Goal: Task Accomplishment & Management: Complete application form

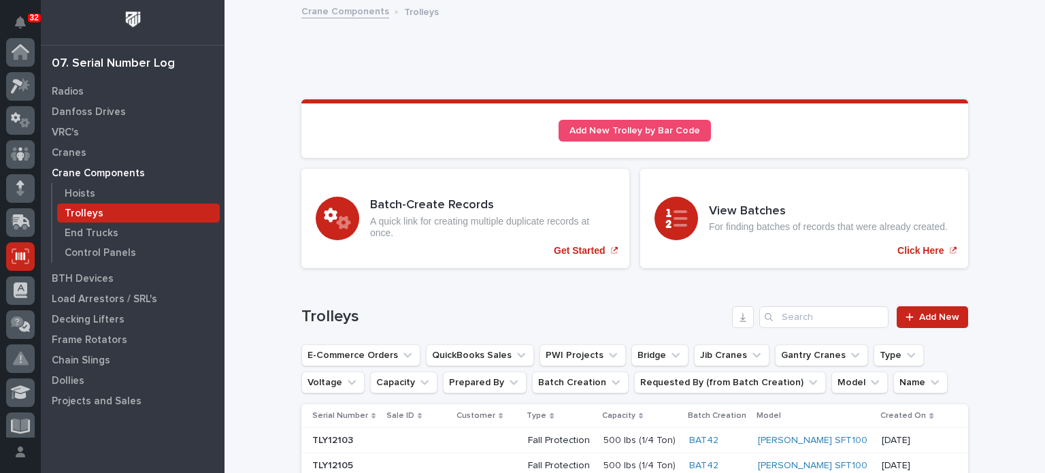
scroll to position [204, 0]
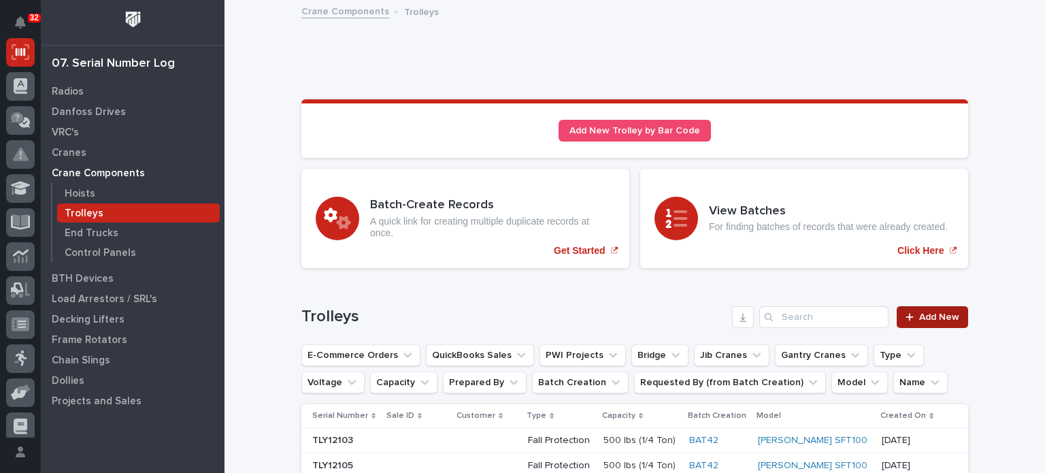
click at [926, 309] on link "Add New" at bounding box center [932, 317] width 71 height 22
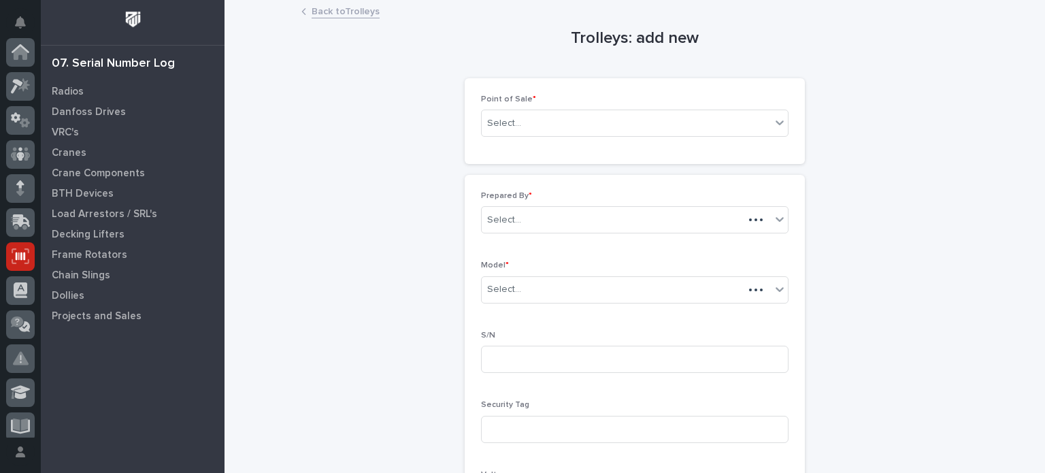
scroll to position [204, 0]
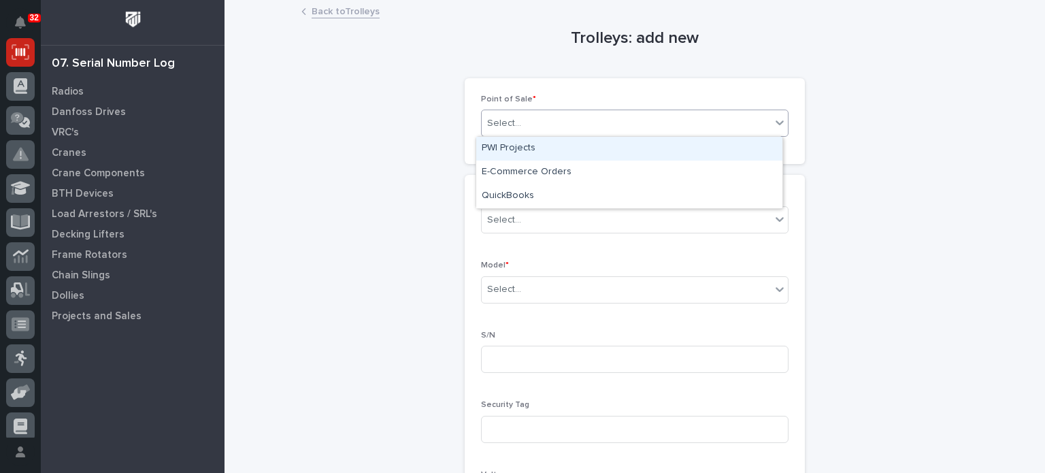
click at [734, 129] on div "Select..." at bounding box center [626, 123] width 289 height 22
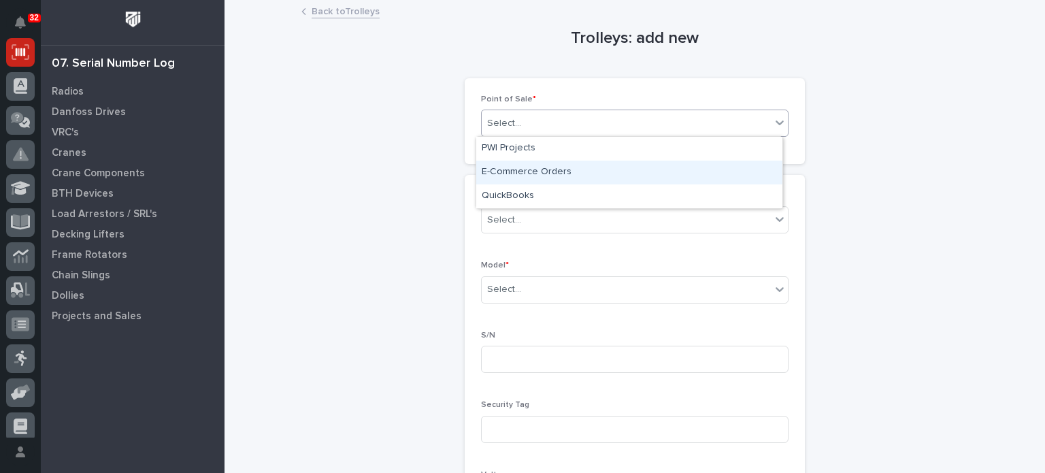
click at [709, 175] on div "E-Commerce Orders" at bounding box center [629, 173] width 306 height 24
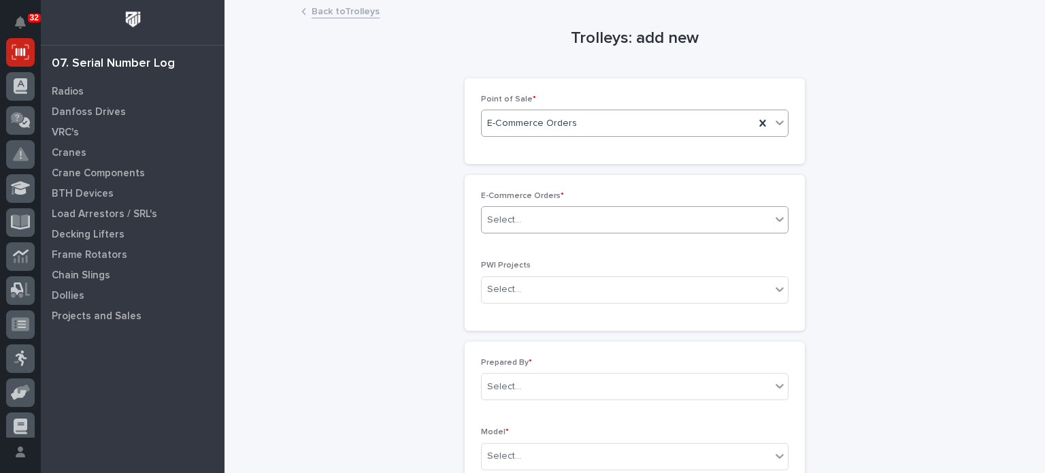
click at [647, 218] on div "Select..." at bounding box center [626, 220] width 289 height 22
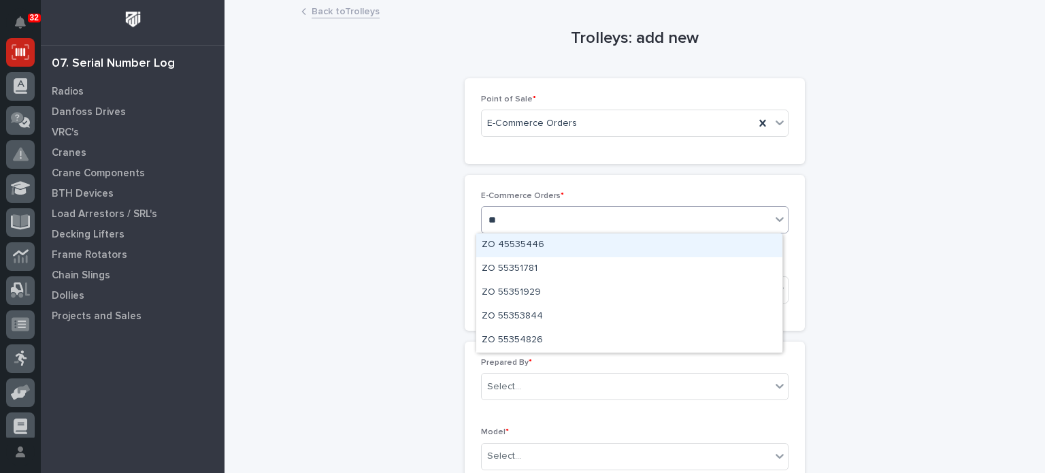
type input "*"
type input "********"
click at [643, 247] on div "ZO 55354826" at bounding box center [629, 245] width 306 height 24
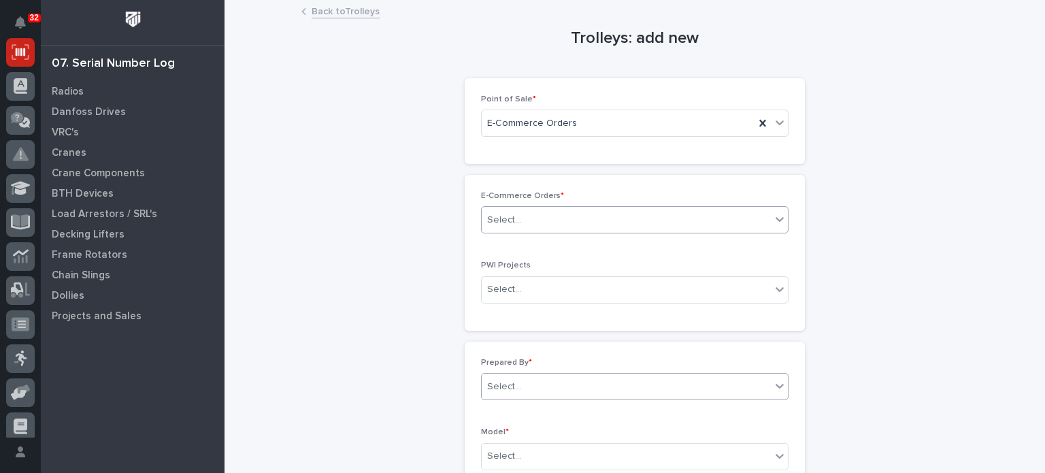
click at [616, 389] on div "Select..." at bounding box center [626, 386] width 289 height 22
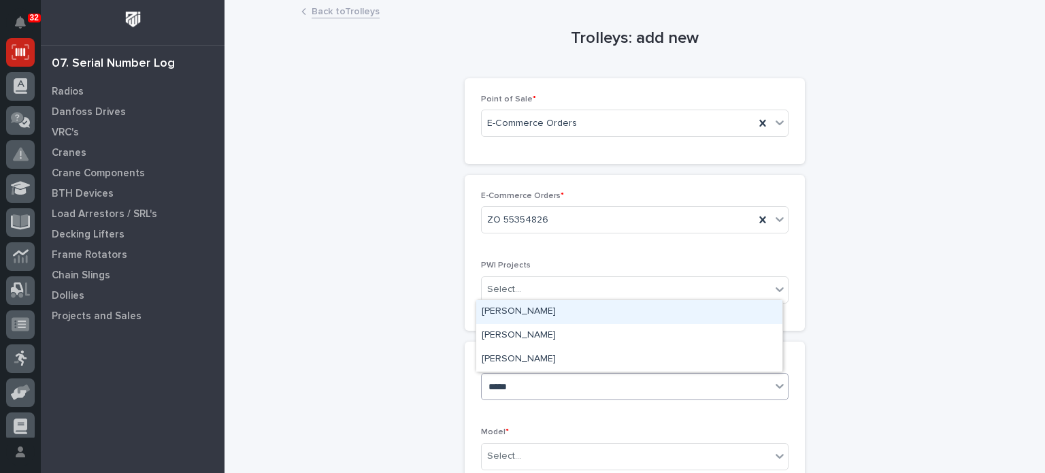
type input "******"
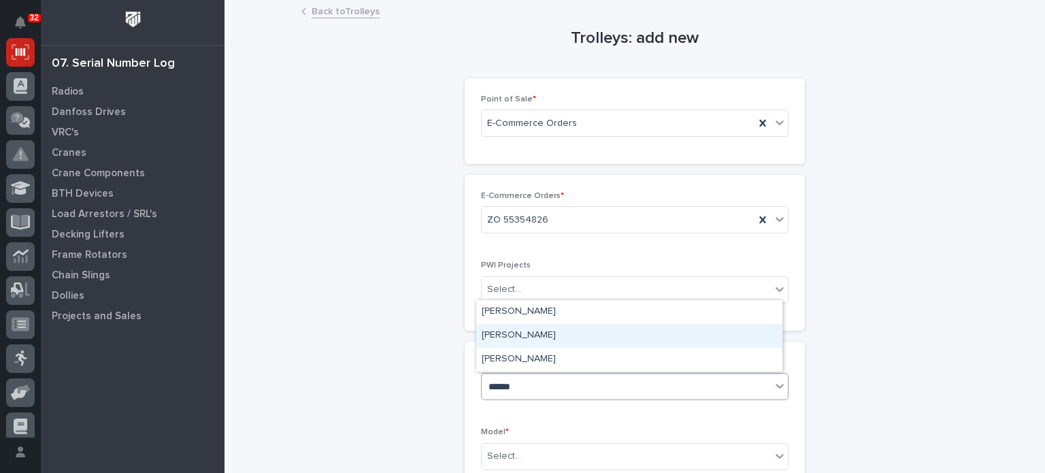
click at [605, 333] on div "[PERSON_NAME]" at bounding box center [629, 336] width 306 height 24
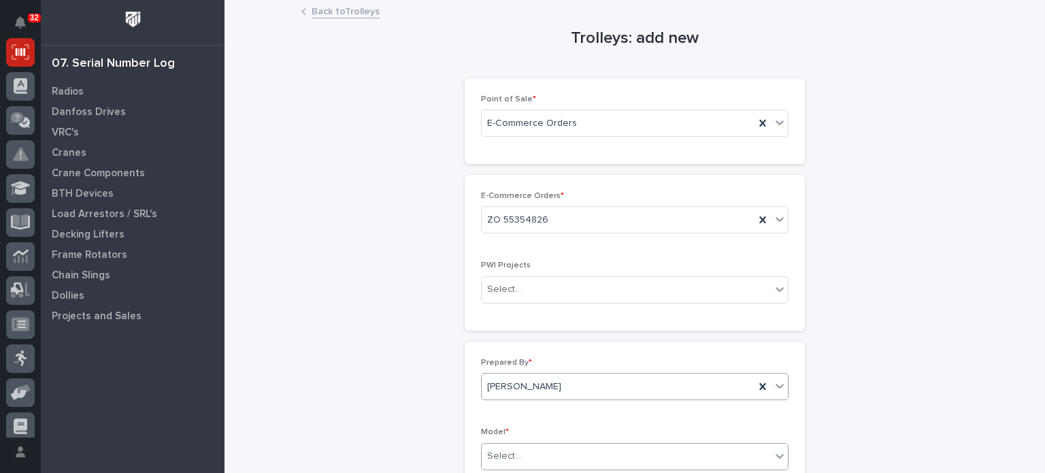
click at [592, 456] on div "Select..." at bounding box center [626, 456] width 289 height 22
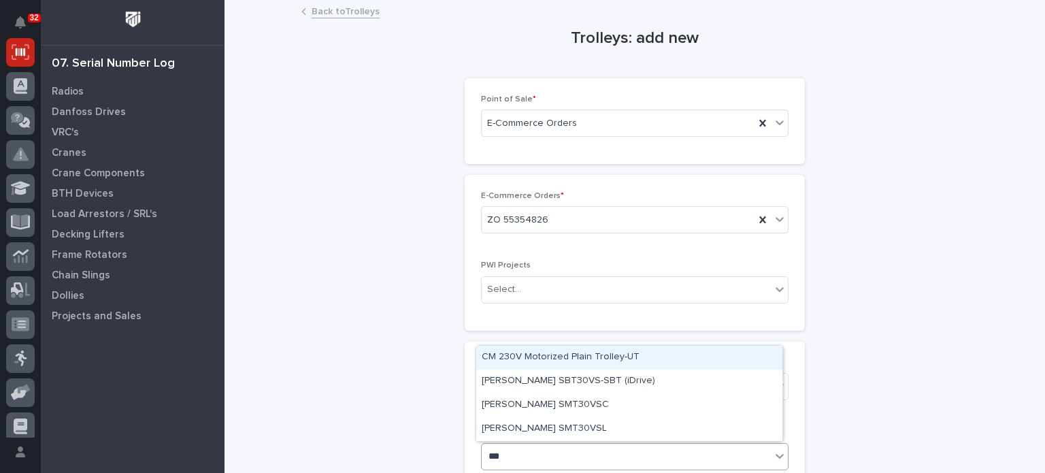
type input "****"
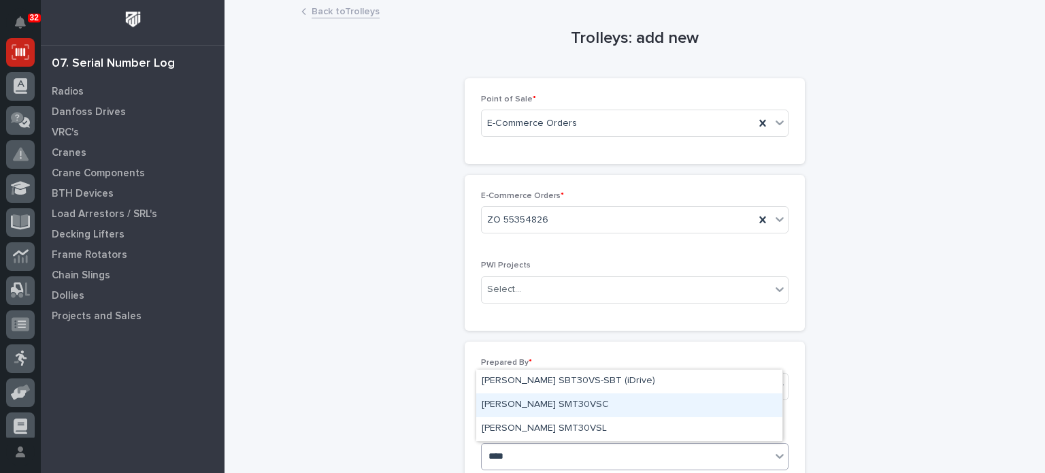
click at [565, 410] on div "[PERSON_NAME] SMT30VSC" at bounding box center [629, 405] width 306 height 24
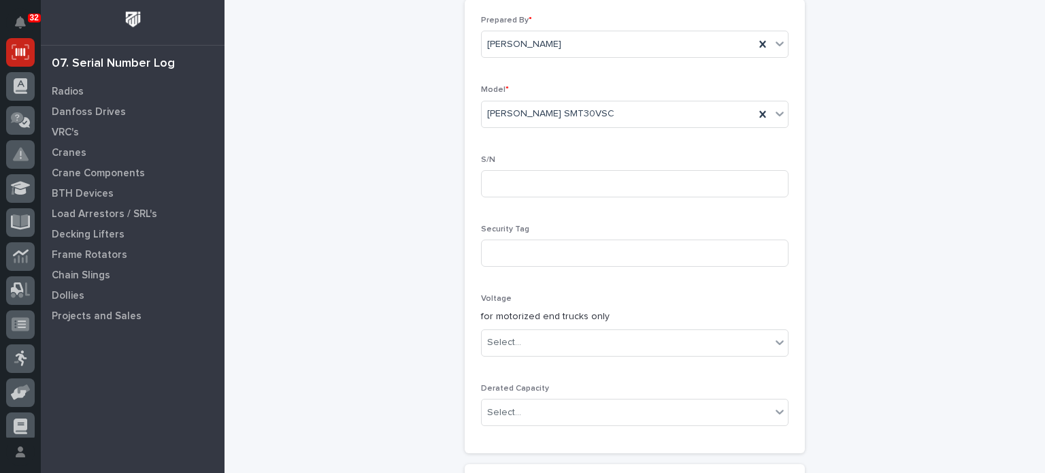
scroll to position [343, 0]
click at [618, 185] on input at bounding box center [634, 182] width 307 height 27
type input "25071076"
click at [635, 337] on div "Select..." at bounding box center [626, 342] width 289 height 22
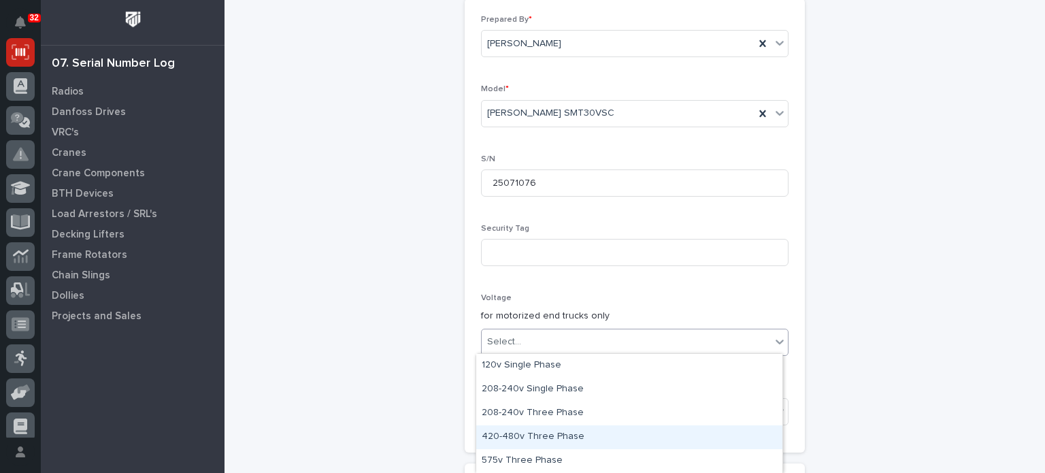
click at [612, 433] on div "420-480v Three Phase" at bounding box center [629, 437] width 306 height 24
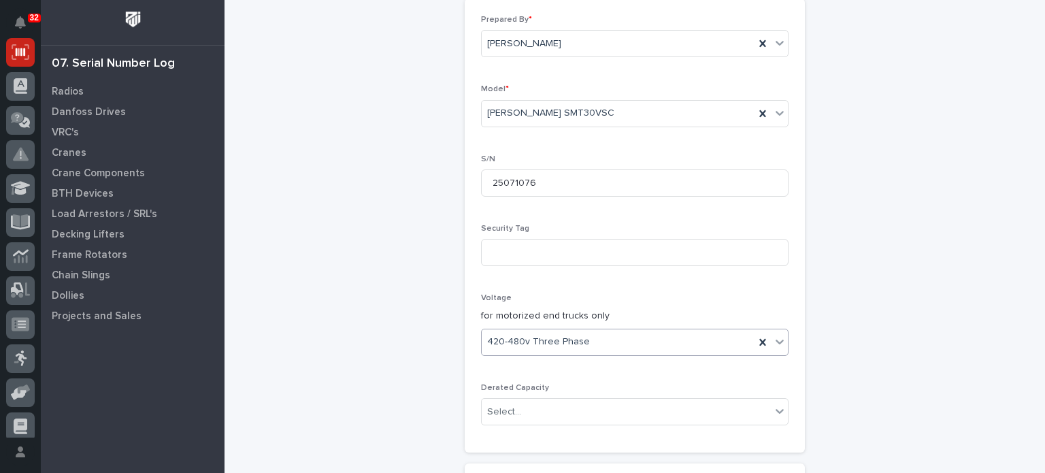
click at [863, 402] on div "Trolleys: add new Loading... Saving… Loading... Saving… Loading... Saving… Poin…" at bounding box center [634, 206] width 667 height 1094
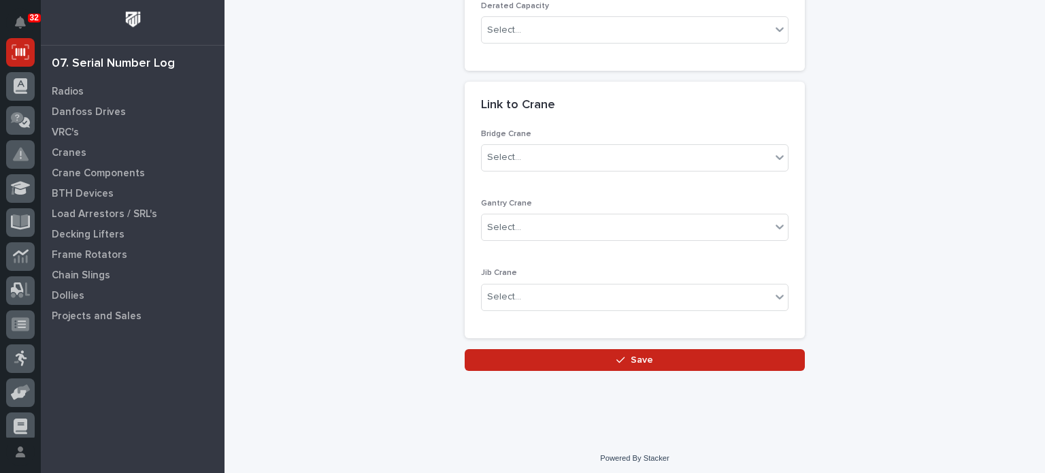
scroll to position [726, 0]
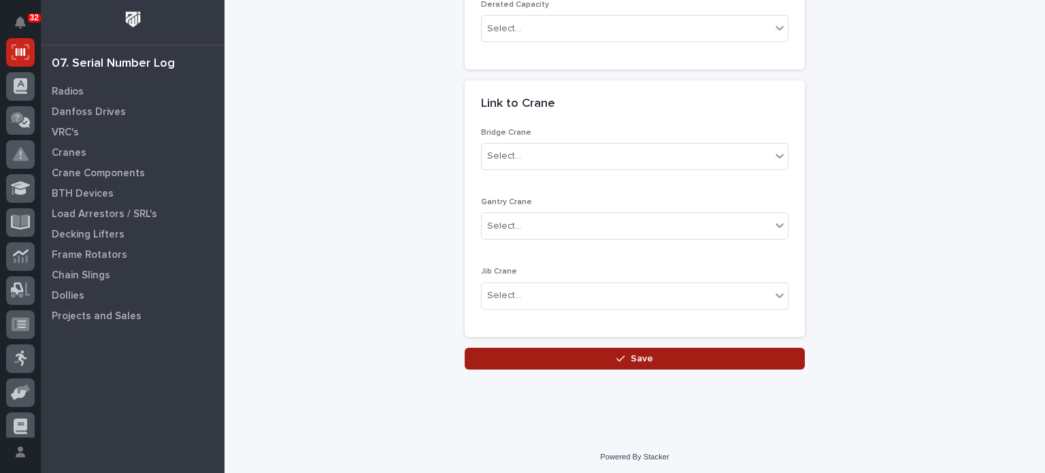
click at [697, 348] on button "Save" at bounding box center [635, 359] width 340 height 22
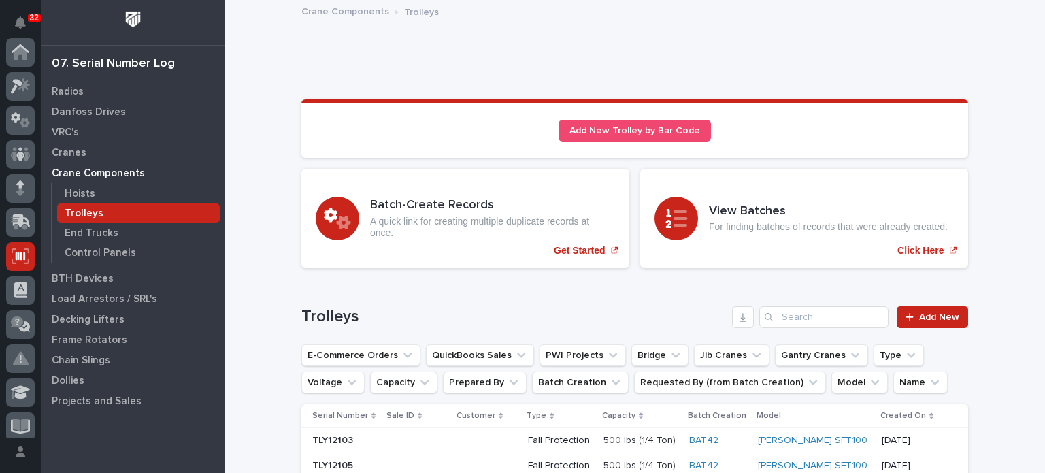
scroll to position [204, 0]
